Goal: Task Accomplishment & Management: Complete application form

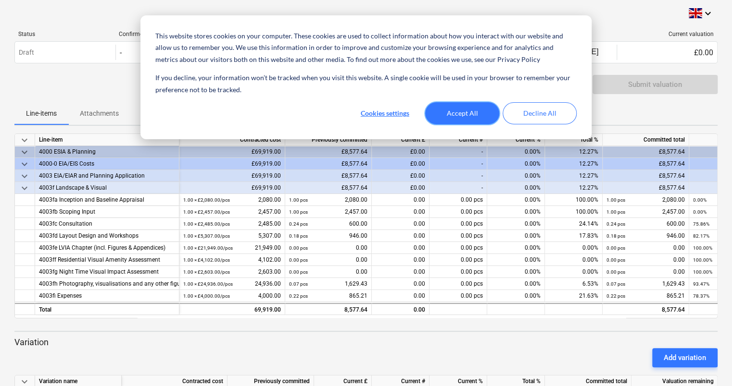
click at [469, 113] on button "Accept All" at bounding box center [462, 113] width 74 height 22
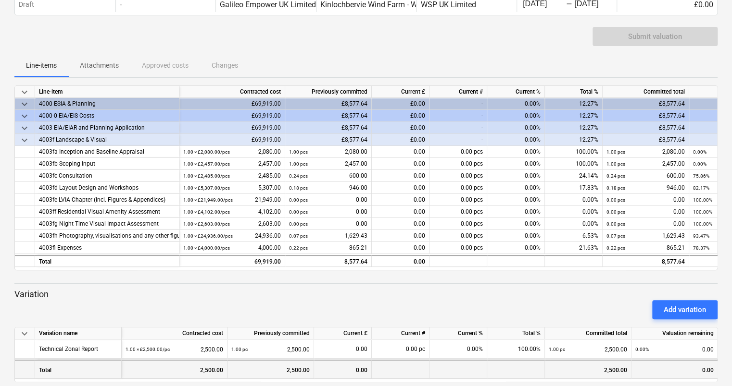
scroll to position [59, 0]
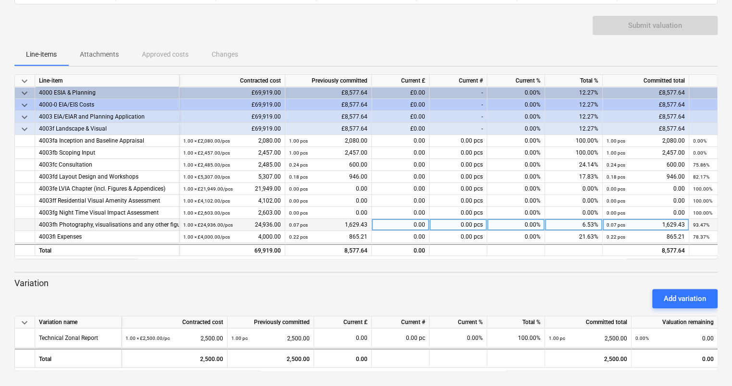
click at [410, 225] on div "0.00" at bounding box center [401, 225] width 58 height 12
type input "4,458"
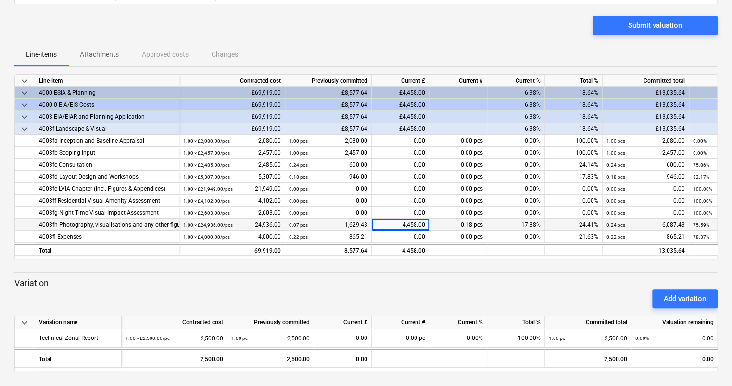
click at [412, 33] on div "Submit valuation" at bounding box center [365, 29] width 703 height 27
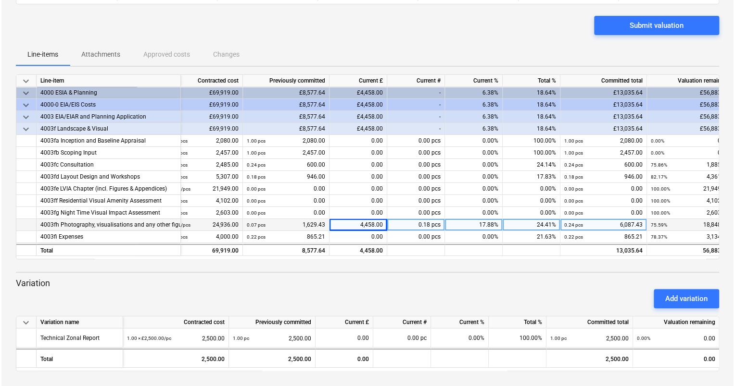
scroll to position [0, 59]
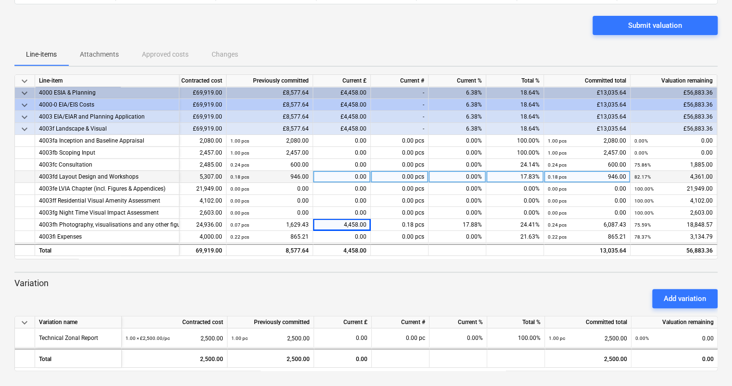
click at [346, 174] on div "0.00" at bounding box center [342, 177] width 58 height 12
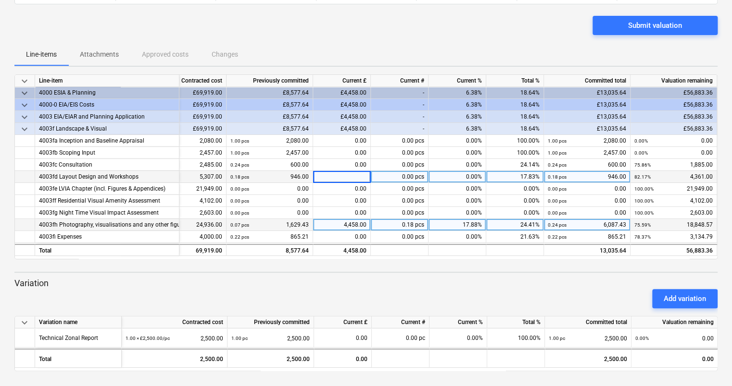
click at [341, 225] on div "4,458.00" at bounding box center [342, 225] width 58 height 12
click at [352, 227] on input "4458" at bounding box center [341, 225] width 57 height 12
click at [356, 224] on input "4458" at bounding box center [341, 225] width 57 height 12
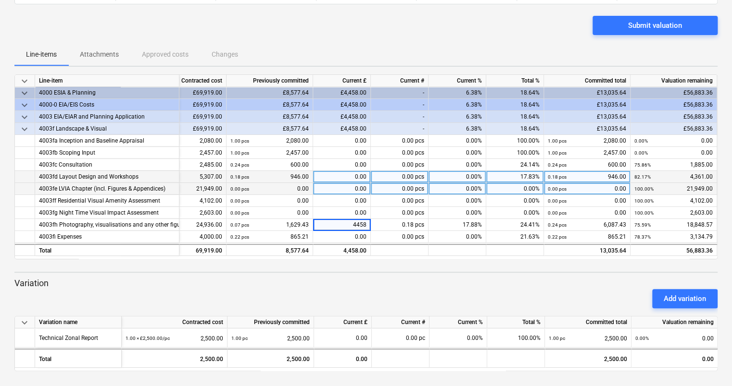
type input "3458"
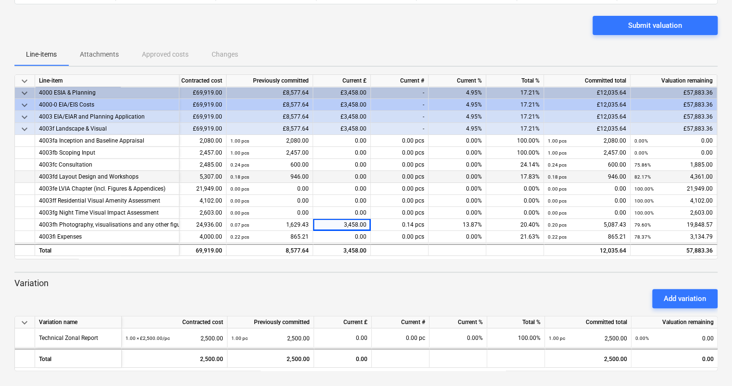
click at [343, 178] on div "0.00" at bounding box center [342, 177] width 58 height 12
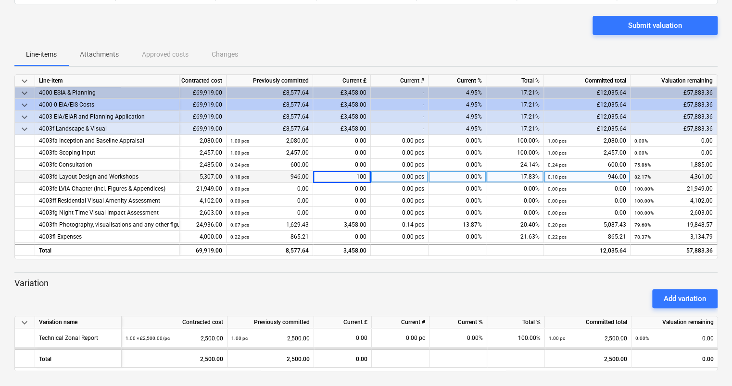
type input "1000"
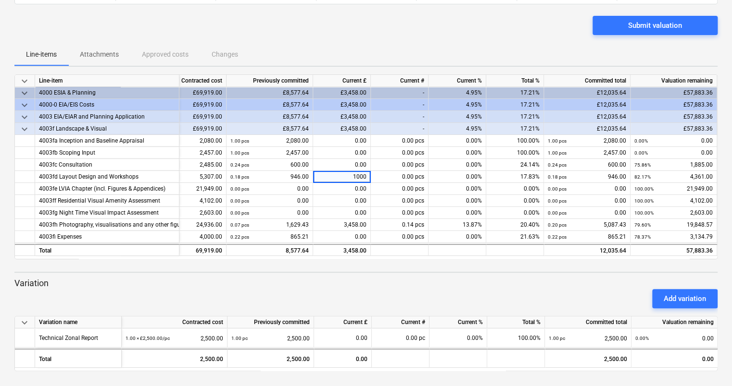
click at [371, 281] on p "Variation" at bounding box center [365, 284] width 703 height 12
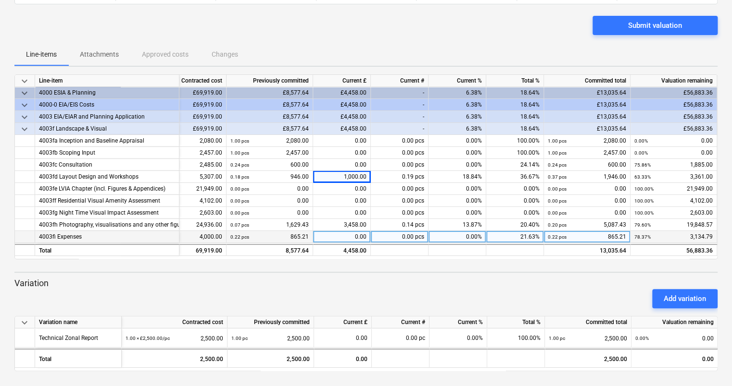
click at [354, 240] on div "0.00" at bounding box center [342, 237] width 58 height 12
type input "500"
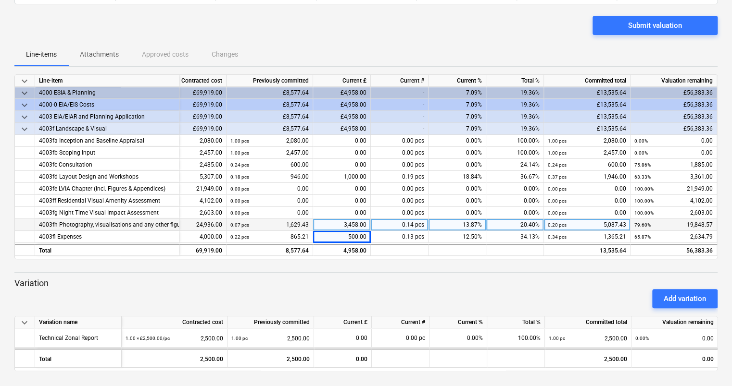
drag, startPoint x: 350, startPoint y: 224, endPoint x: 343, endPoint y: 221, distance: 7.1
click at [343, 221] on div "3,458.00" at bounding box center [342, 225] width 58 height 12
click at [348, 224] on input "3458" at bounding box center [341, 225] width 57 height 12
type input "2958"
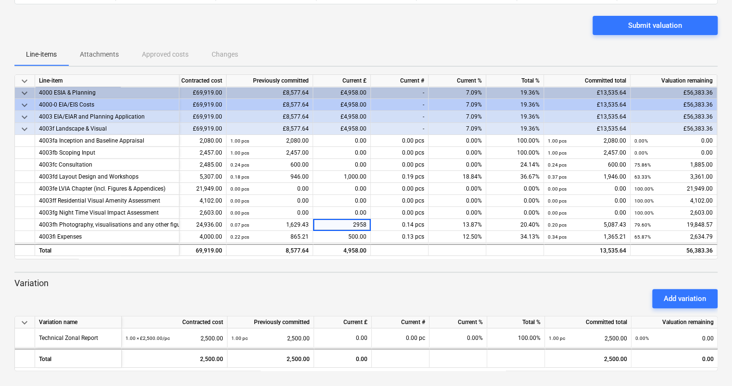
click at [480, 288] on div "Add variation" at bounding box center [366, 299] width 710 height 27
click at [654, 27] on div "Submit valuation" at bounding box center [655, 25] width 54 height 12
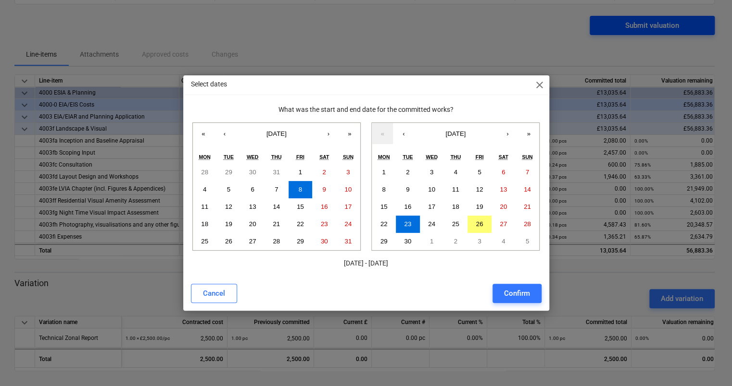
scroll to position [0, 58]
click at [299, 189] on abbr "8" at bounding box center [300, 189] width 3 height 7
click at [485, 224] on button "26" at bounding box center [481, 224] width 24 height 17
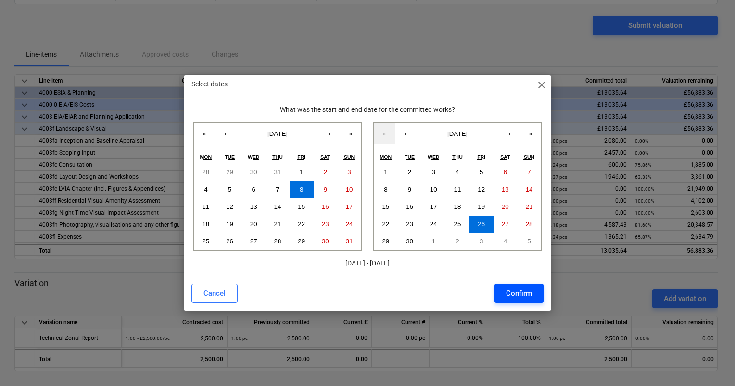
click at [519, 294] on div "Confirm" at bounding box center [519, 293] width 26 height 12
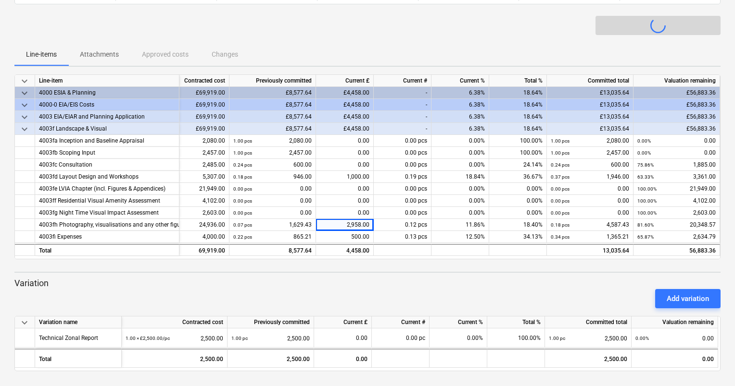
scroll to position [0, 56]
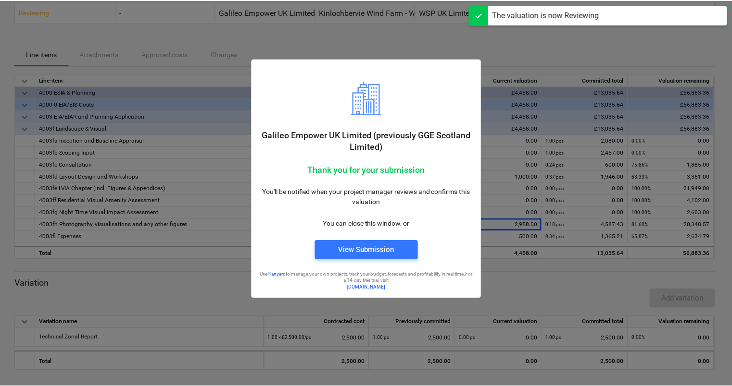
scroll to position [40, 0]
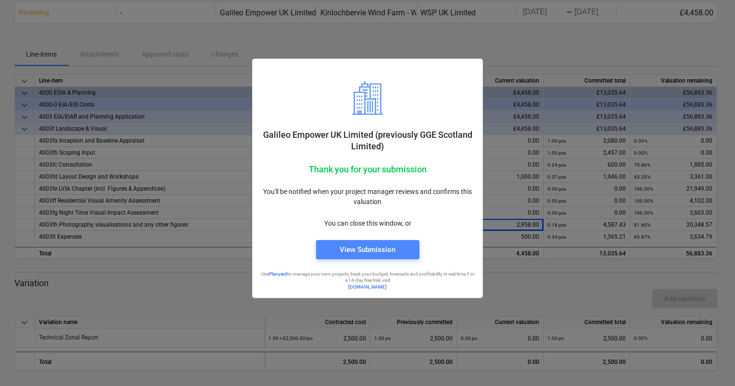
click at [395, 247] on span "View Submission" at bounding box center [367, 250] width 80 height 12
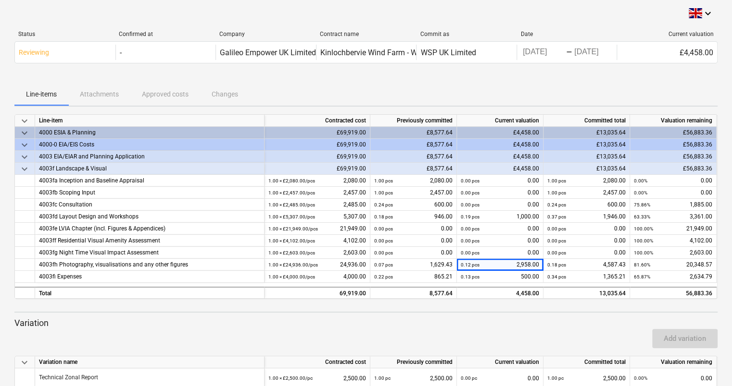
click at [90, 96] on div "Line-items Attachments Approved costs Changes" at bounding box center [365, 94] width 703 height 23
click at [113, 88] on div "Line-items Attachments Approved costs Changes" at bounding box center [365, 94] width 703 height 23
click at [110, 95] on div "Line-items Attachments Approved costs Changes" at bounding box center [365, 94] width 703 height 23
click at [428, 73] on div "Status Confirmed at Company Contract name Commit as Date Current valuation Revi…" at bounding box center [365, 49] width 703 height 52
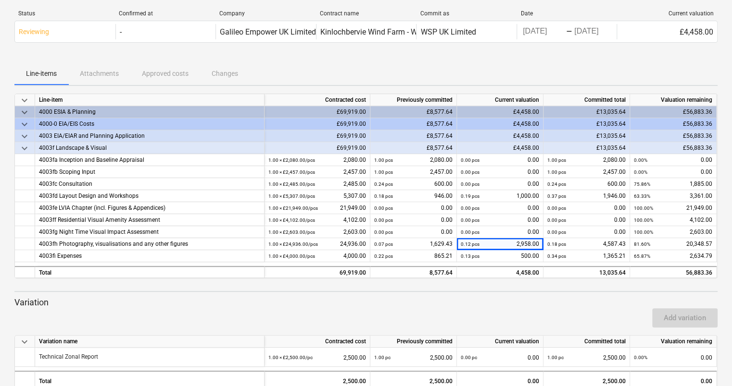
scroll to position [40, 0]
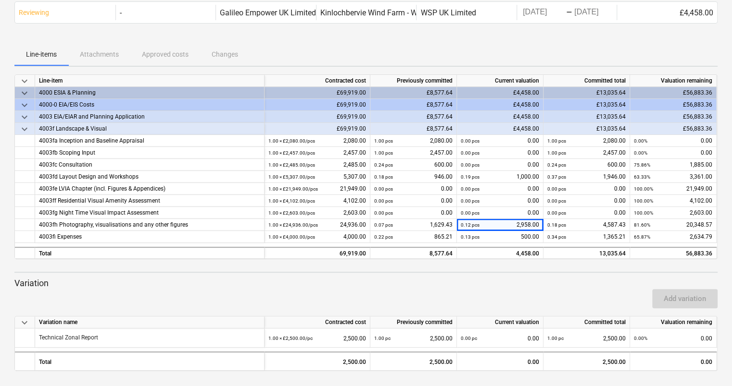
click at [488, 278] on p "Variation" at bounding box center [365, 284] width 703 height 12
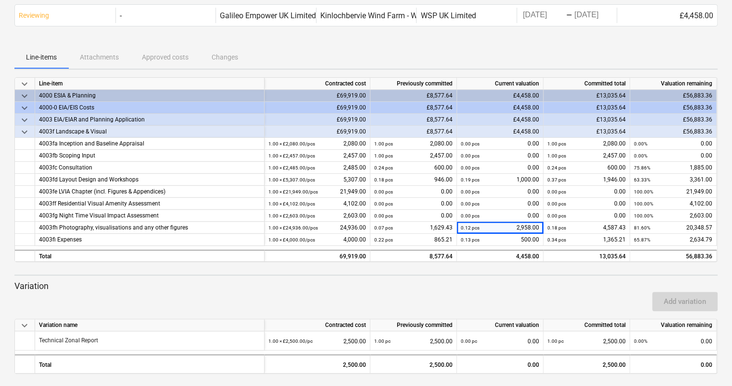
scroll to position [0, 0]
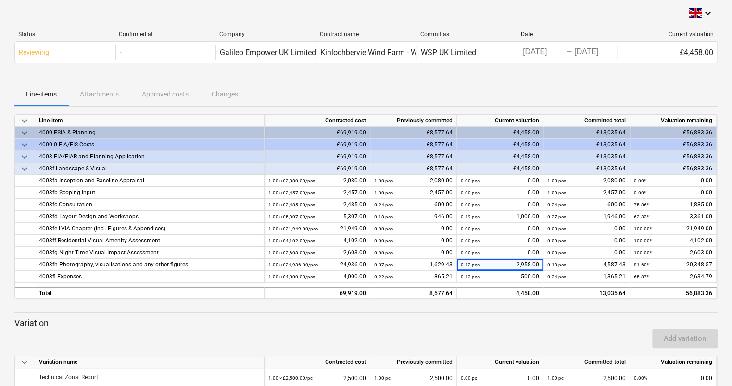
click at [176, 13] on div "keyboard_arrow_down" at bounding box center [365, 14] width 703 height 12
click at [92, 17] on div "keyboard_arrow_down" at bounding box center [365, 14] width 703 height 12
click at [354, 12] on div "keyboard_arrow_down" at bounding box center [365, 14] width 703 height 12
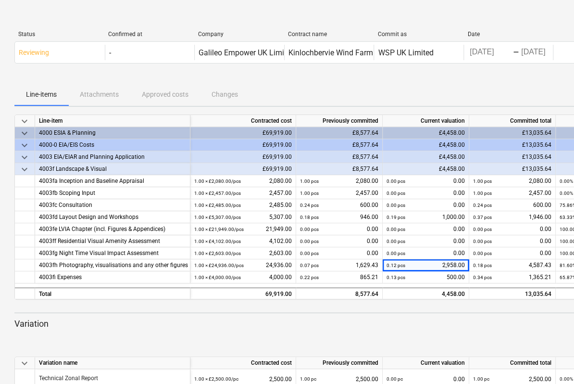
drag, startPoint x: 19, startPoint y: 16, endPoint x: 38, endPoint y: 4, distance: 22.8
click at [19, 16] on div "keyboard_arrow_down" at bounding box center [328, 14] width 629 height 12
